Goal: Task Accomplishment & Management: Manage account settings

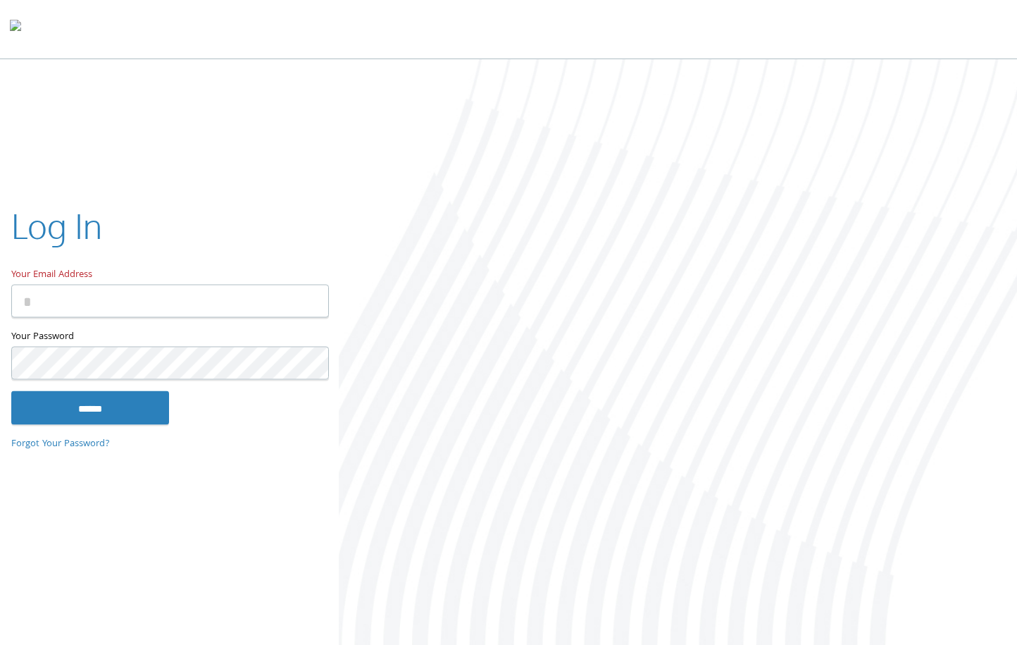
click at [92, 298] on input "Your Email Address" at bounding box center [170, 300] width 318 height 33
type input "**********"
click at [11, 390] on input "******" at bounding box center [90, 407] width 158 height 34
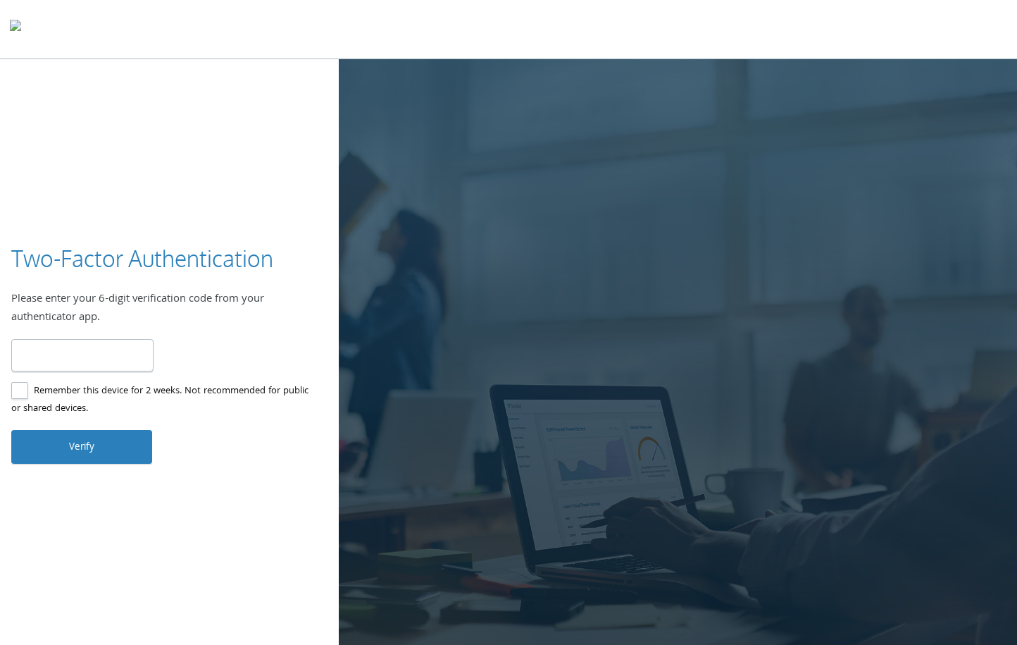
type input "******"
